Goal: Navigation & Orientation: Find specific page/section

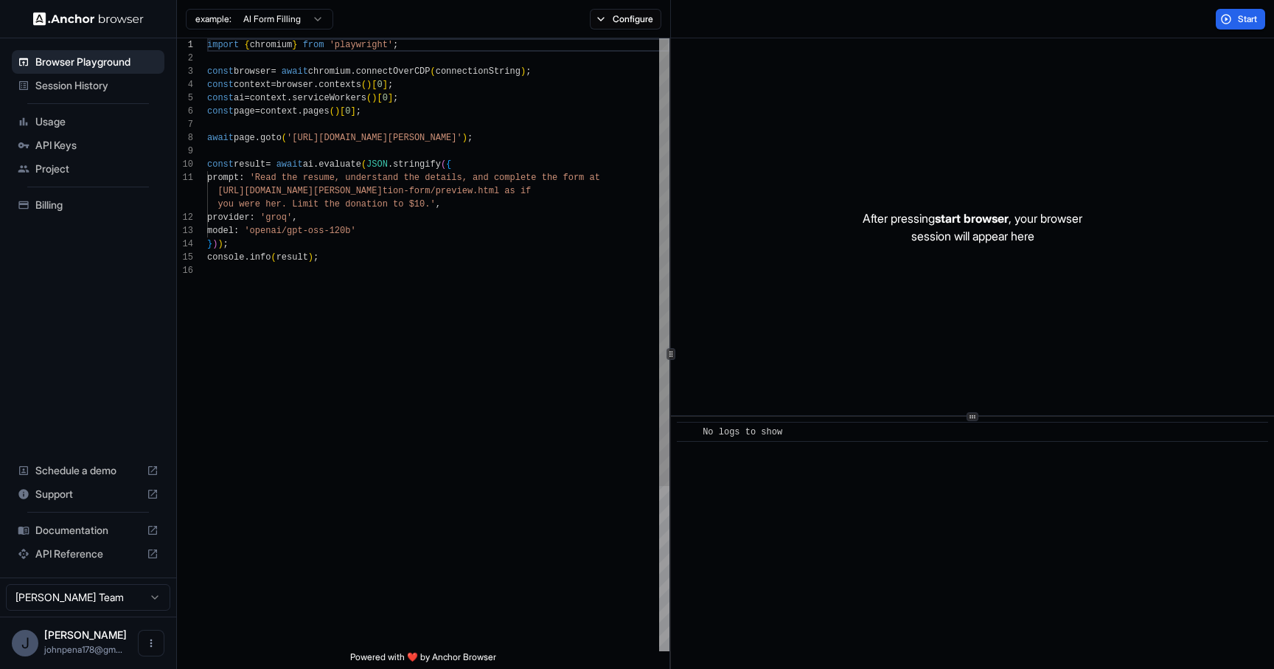
scroll to position [133, 0]
click at [307, 21] on html "Browser Playground Session History Usage API Keys Project Billing Schedule a de…" at bounding box center [637, 334] width 1274 height 669
click at [412, 255] on html "Browser Playground Session History Usage API Keys Project Billing Schedule a de…" at bounding box center [637, 334] width 1274 height 669
click at [90, 597] on html "Browser Playground Session History Usage API Keys Project Billing Schedule a de…" at bounding box center [637, 334] width 1274 height 669
click at [281, 557] on html "Browser Playground Session History Usage API Keys Project Billing Schedule a de…" at bounding box center [637, 334] width 1274 height 669
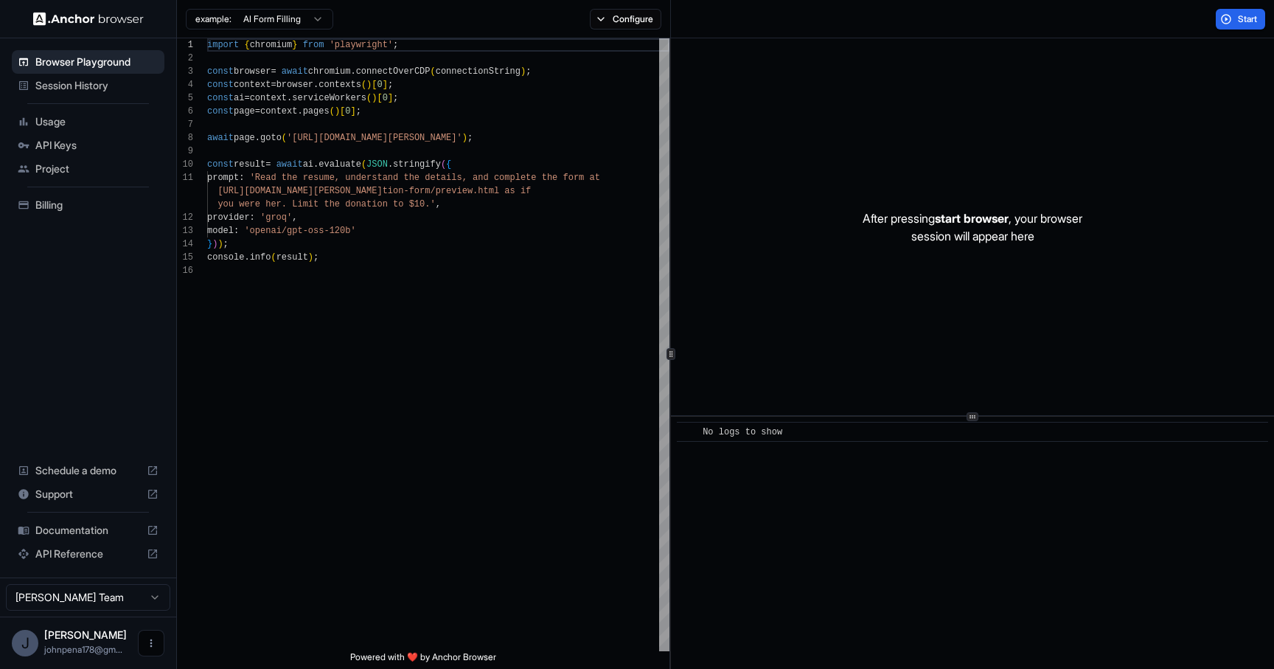
click at [156, 637] on icon "Open menu" at bounding box center [151, 643] width 12 height 12
click at [87, 426] on div at bounding box center [637, 334] width 1274 height 669
click at [55, 201] on span "Billing" at bounding box center [96, 205] width 123 height 15
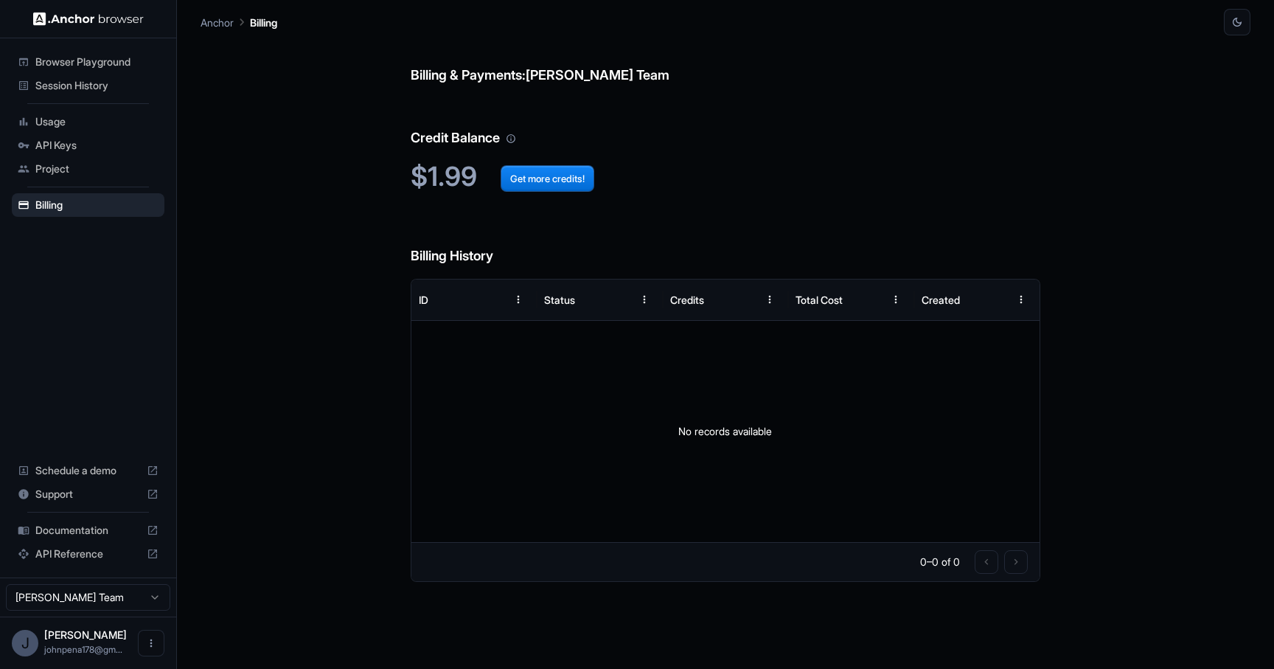
click at [93, 69] on div "Browser Playground" at bounding box center [88, 62] width 153 height 24
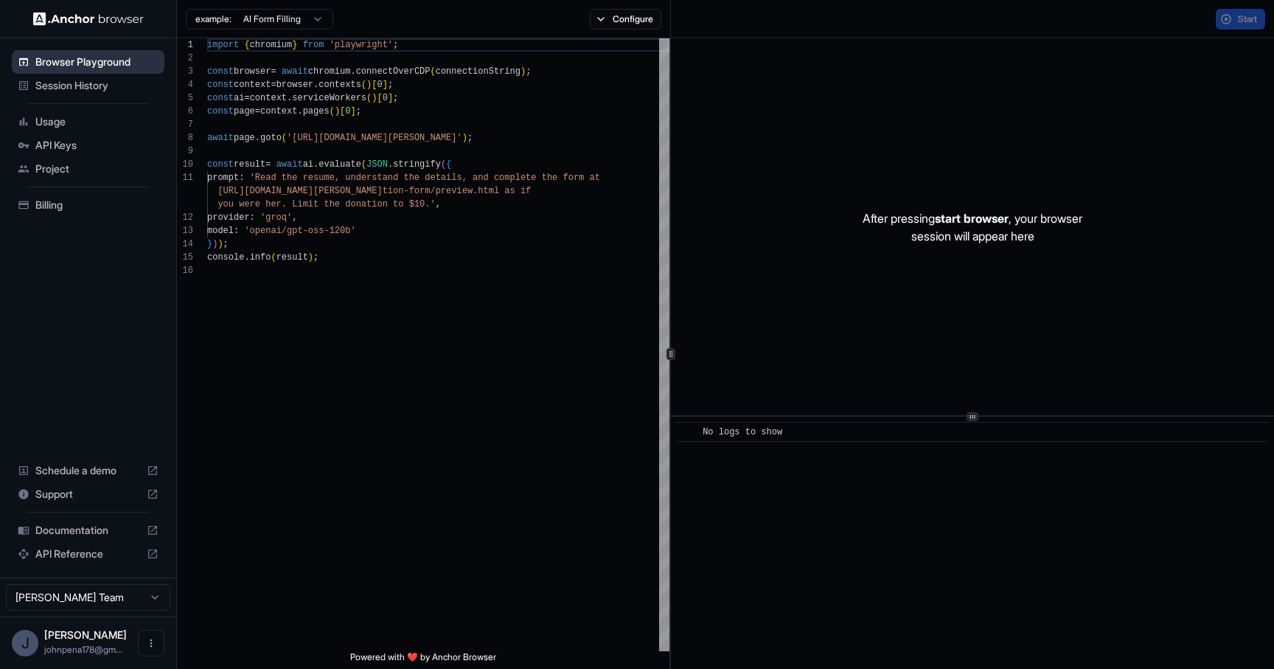
scroll to position [133, 0]
click at [108, 180] on div "Project" at bounding box center [88, 169] width 153 height 24
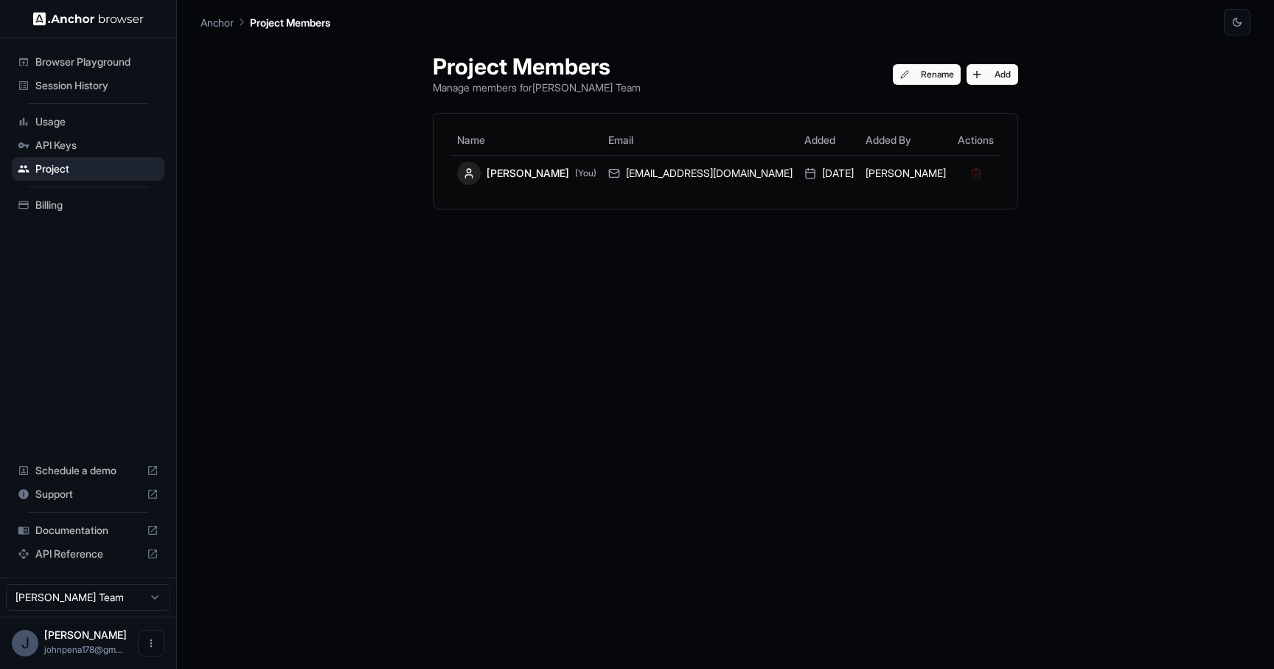
click at [94, 206] on span "Billing" at bounding box center [96, 205] width 123 height 15
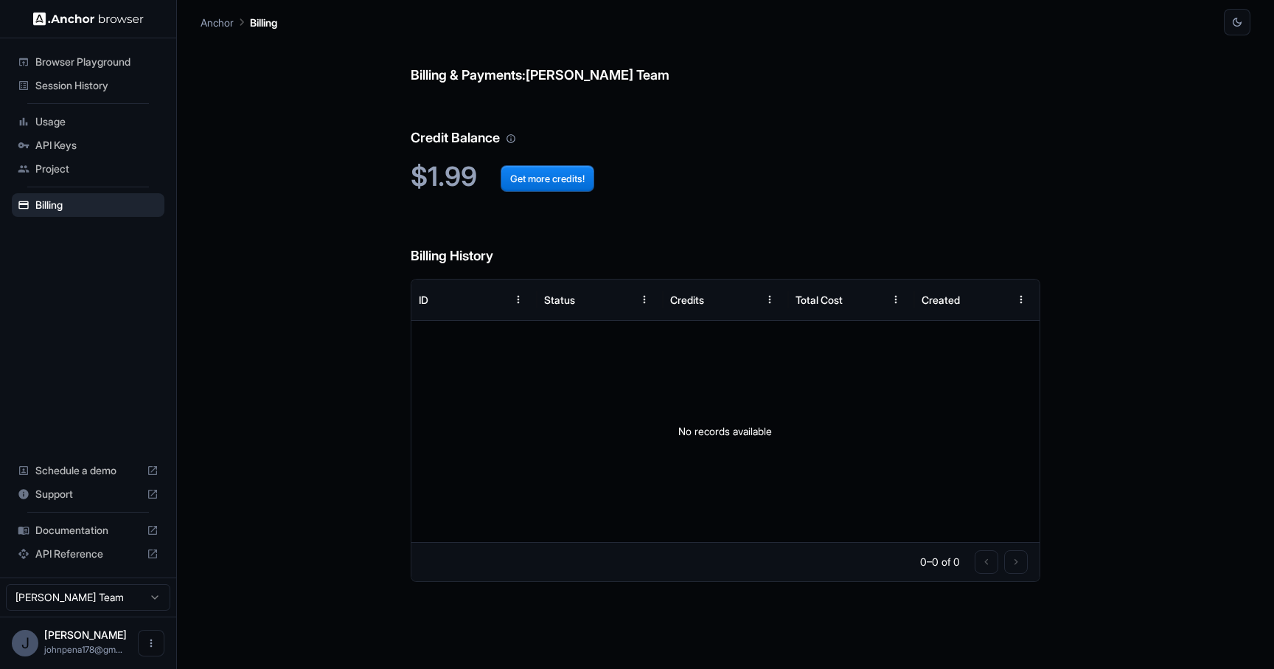
click at [91, 66] on span "Browser Playground" at bounding box center [96, 62] width 123 height 15
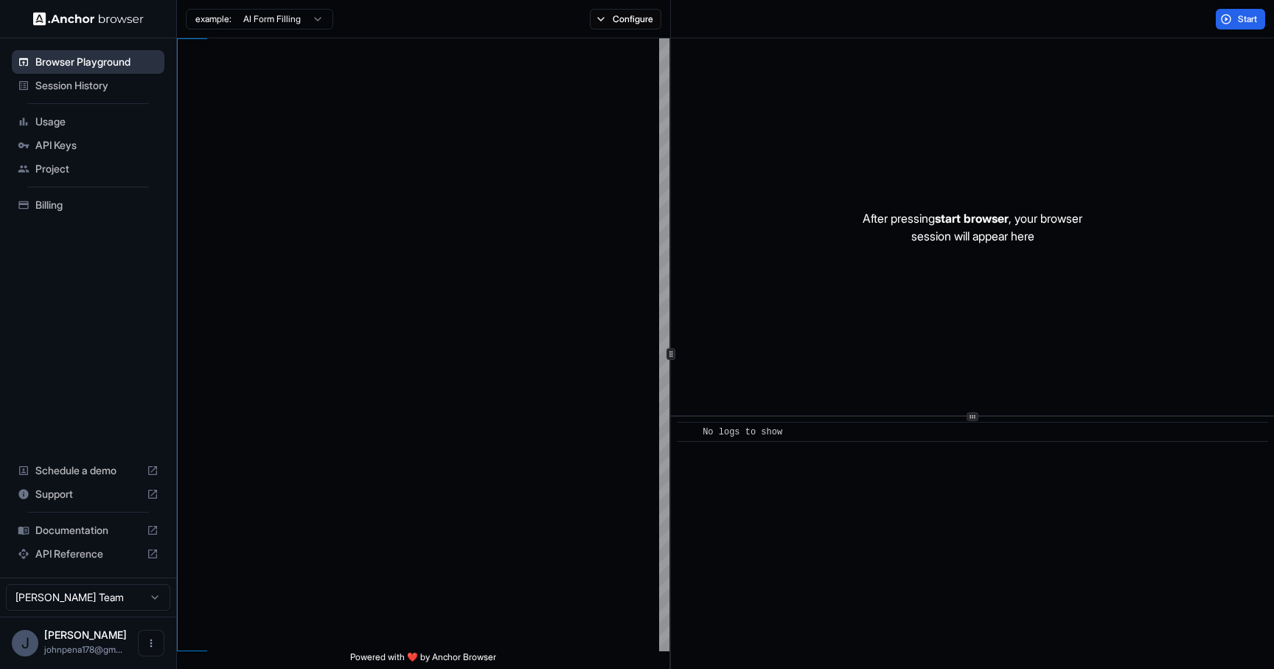
scroll to position [133, 0]
